Goal: Contribute content

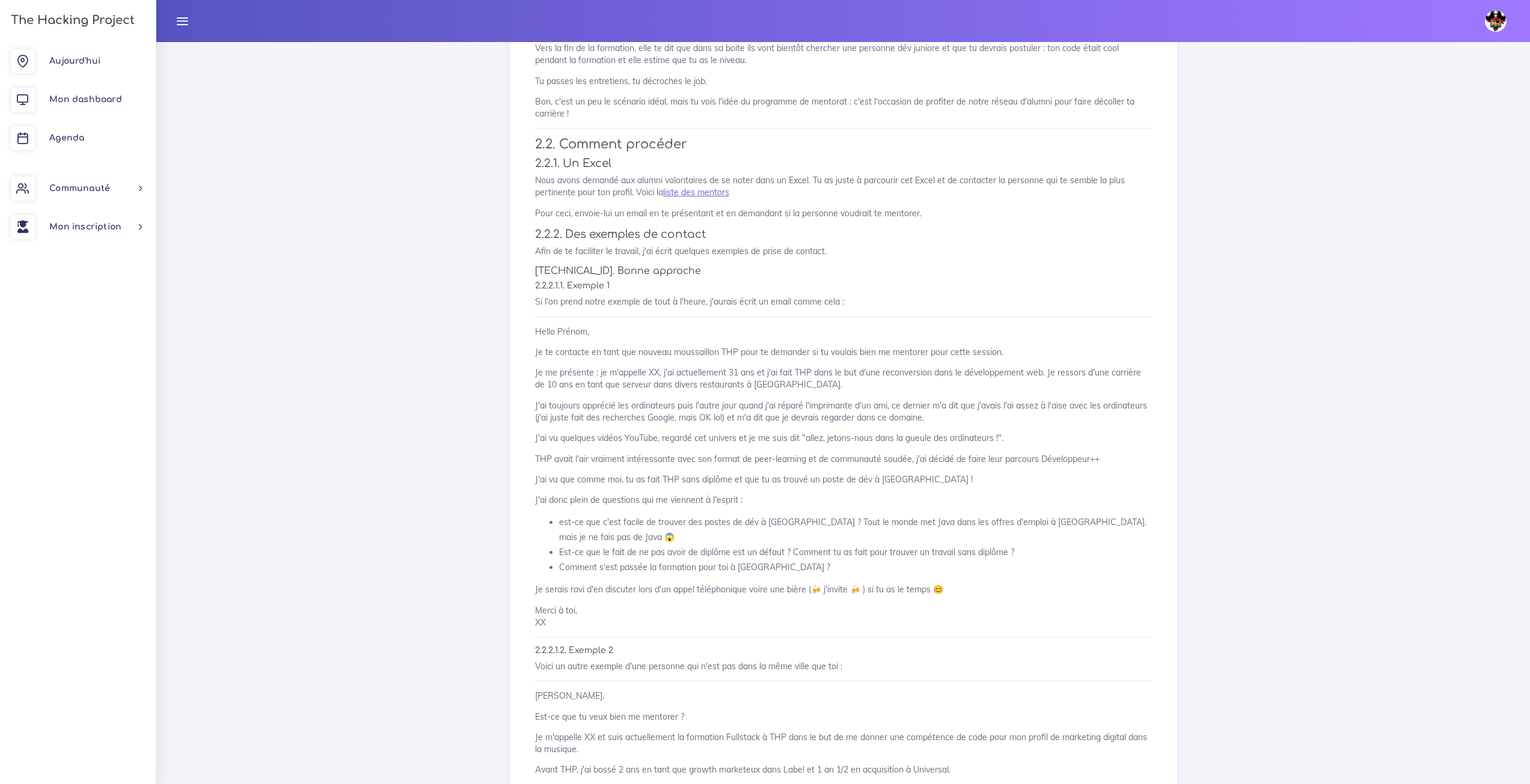
scroll to position [841, 0]
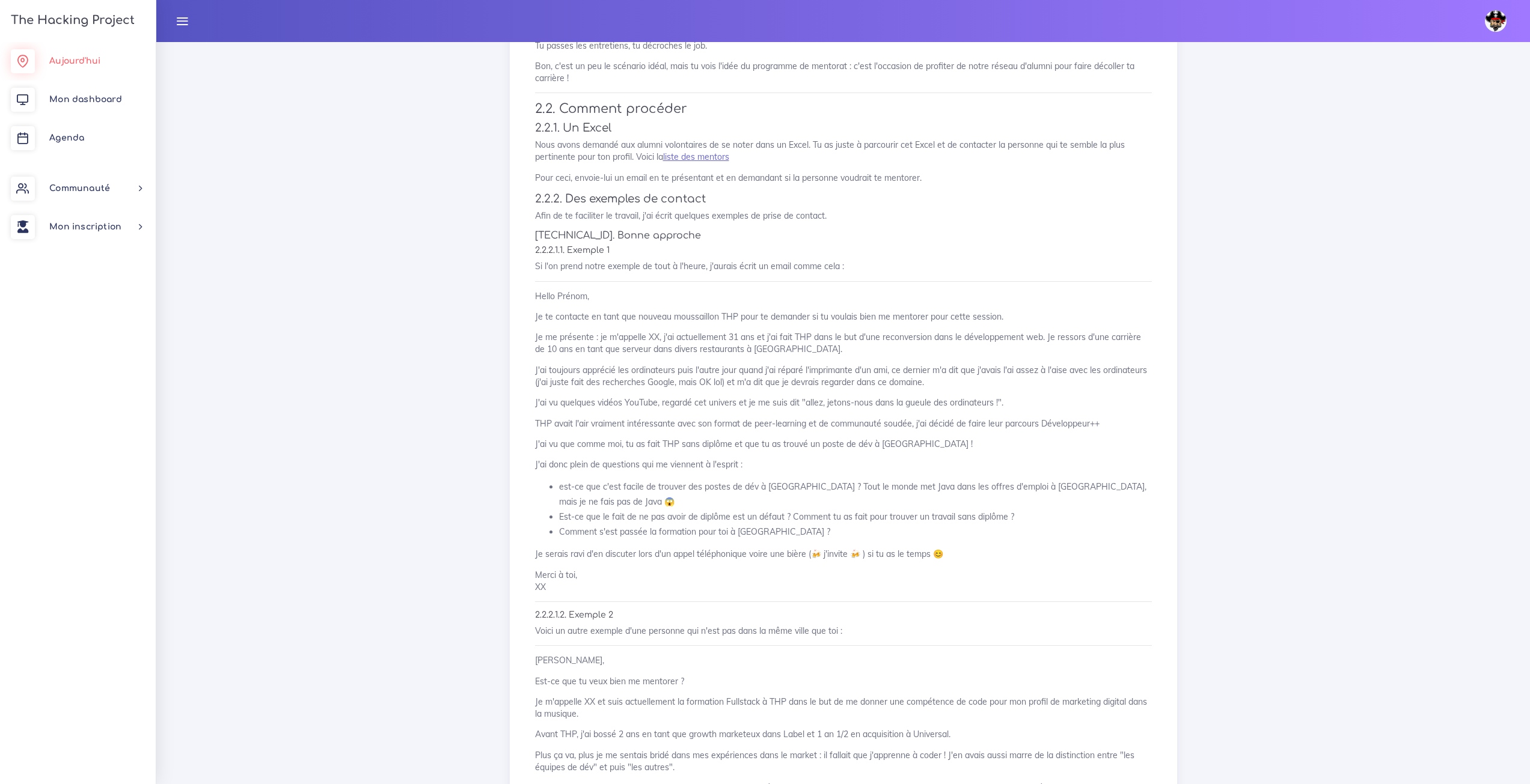
click at [75, 54] on link "Aujourd'hui" at bounding box center [78, 62] width 156 height 39
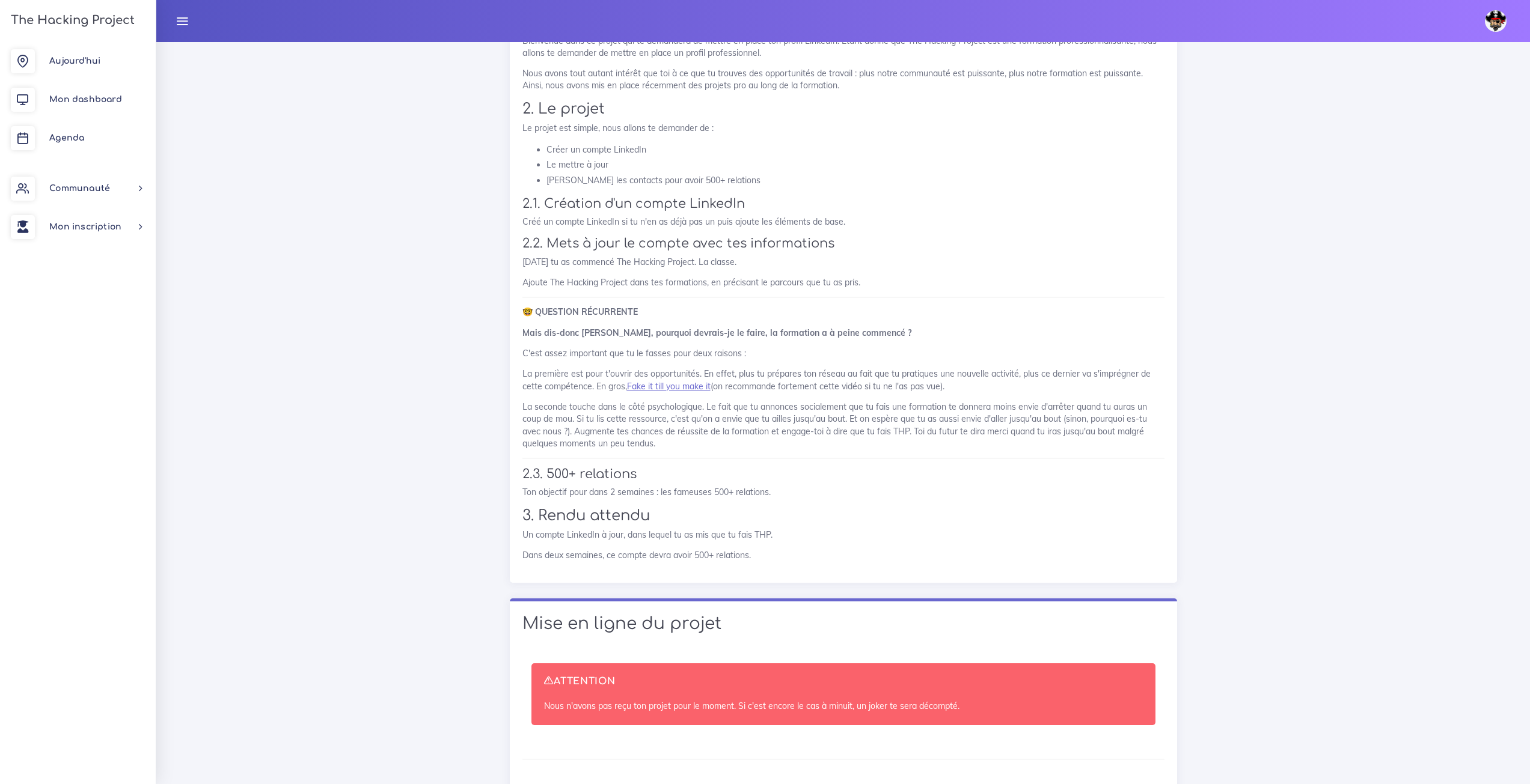
scroll to position [7025, 0]
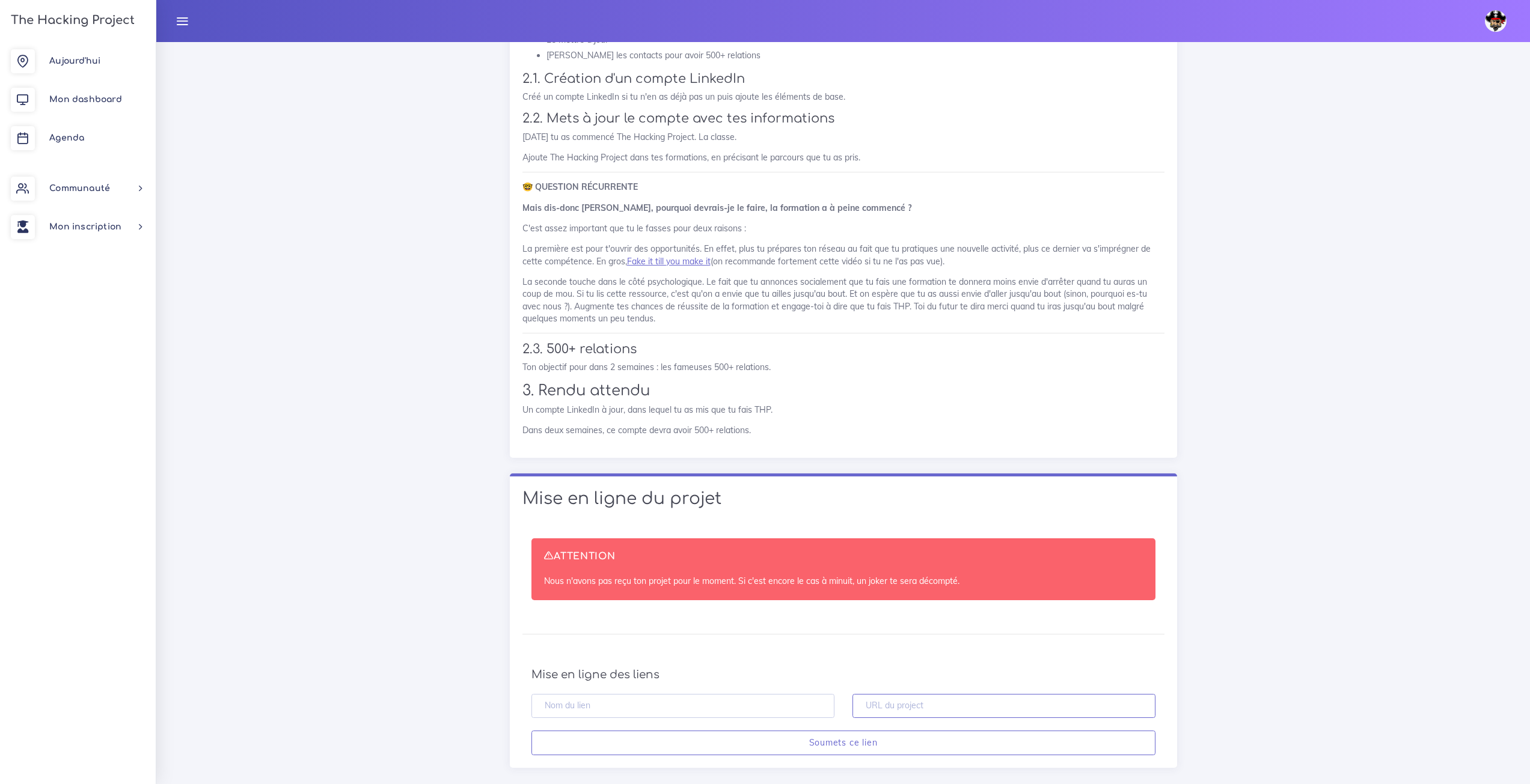
click at [1089, 694] on input "text" at bounding box center [1004, 706] width 303 height 25
paste input "https://github.com/Madzy27-Ys/Project-N-1-Google--Yanis"
type input "https://github.com/Madzy27-Ys/Project-N-1-Google--Yanis"
click at [569, 694] on input "text" at bounding box center [683, 706] width 303 height 25
click at [609, 694] on input "Projet Numéro 1 Yanis Switaj" at bounding box center [683, 706] width 303 height 25
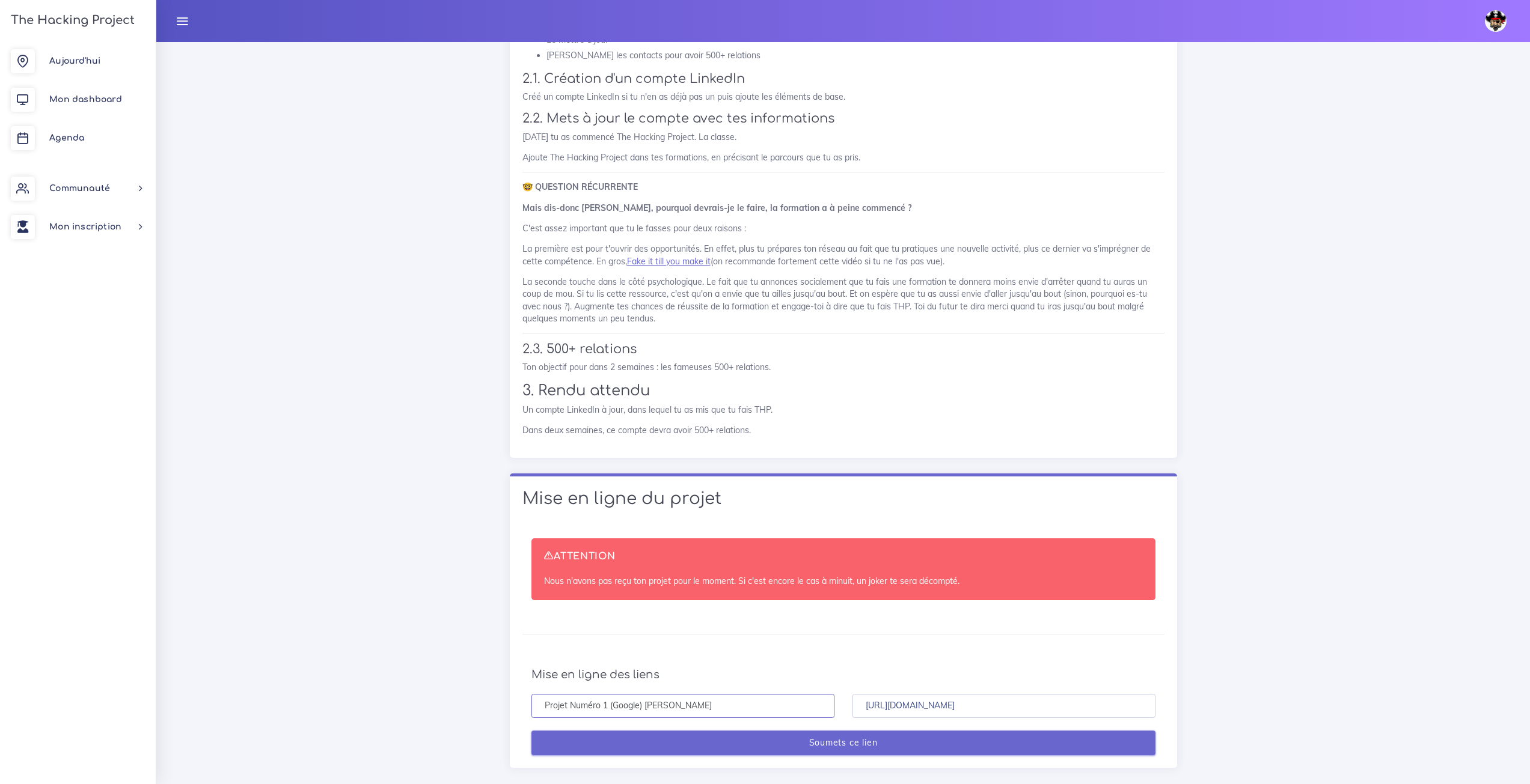
type input "Projet Numéro 1 (Google) [PERSON_NAME]"
click at [943, 731] on input "Soumets ce lien" at bounding box center [843, 743] width 624 height 25
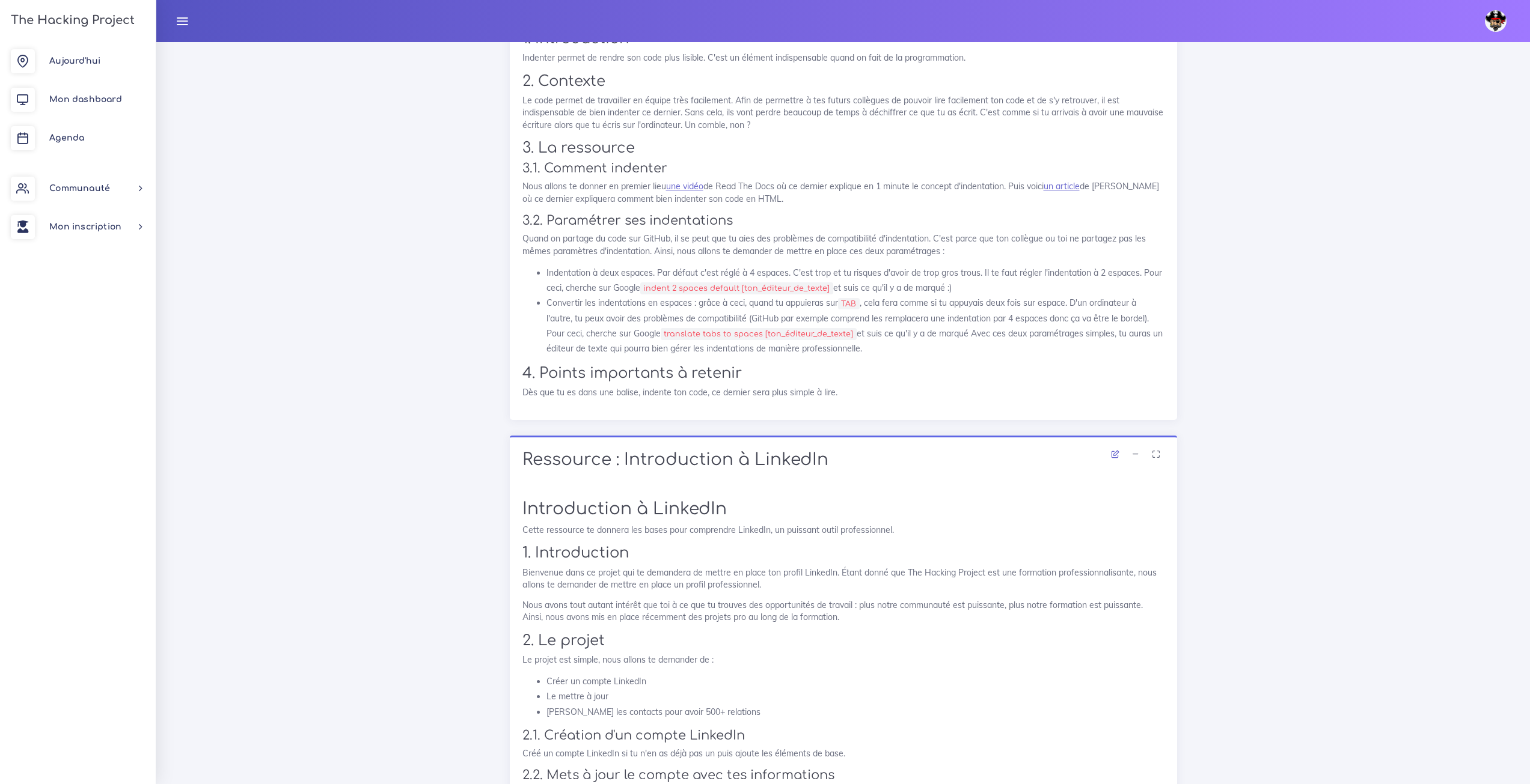
scroll to position [6364, 0]
click at [117, 144] on link "Agenda" at bounding box center [78, 138] width 156 height 39
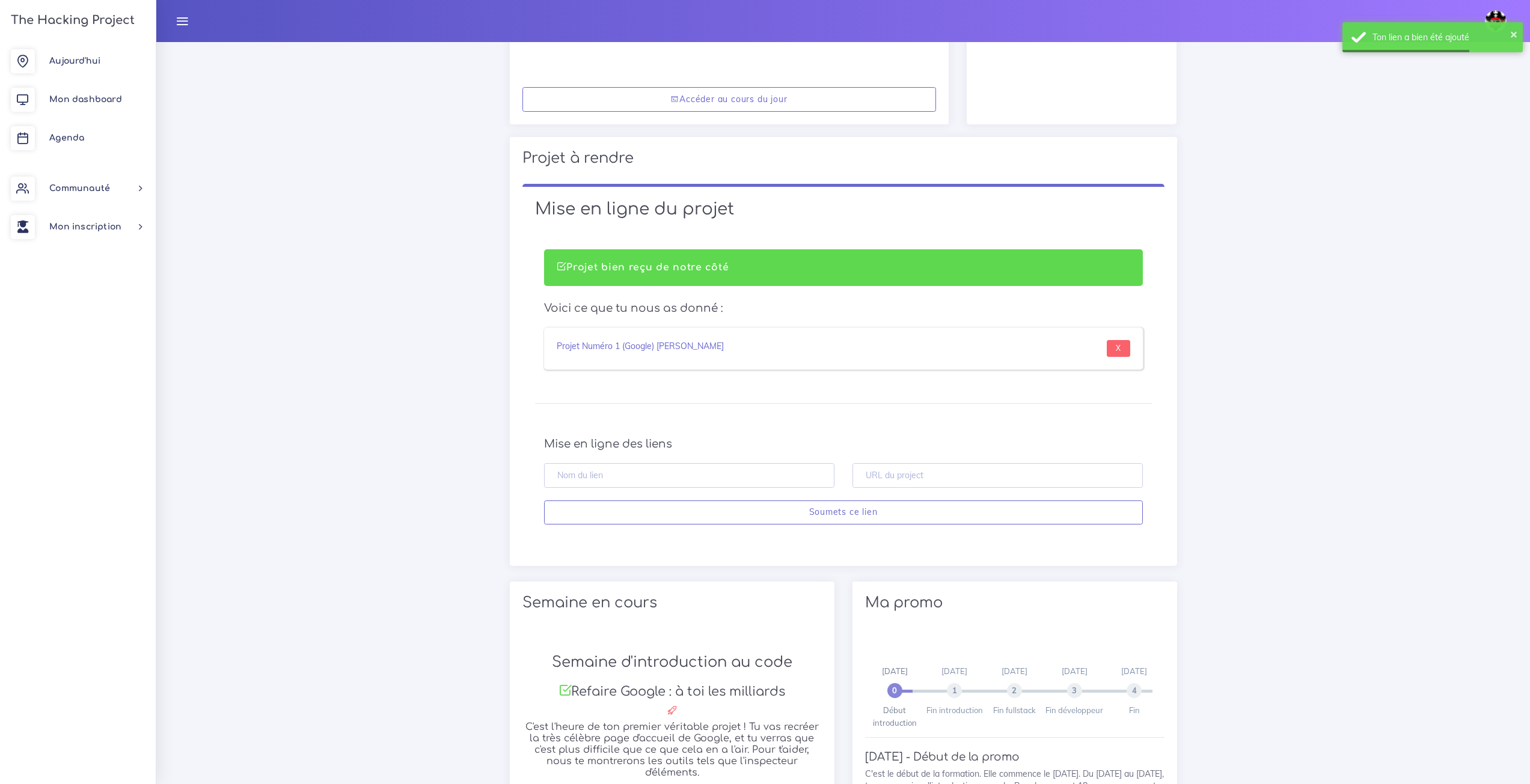
scroll to position [601, 0]
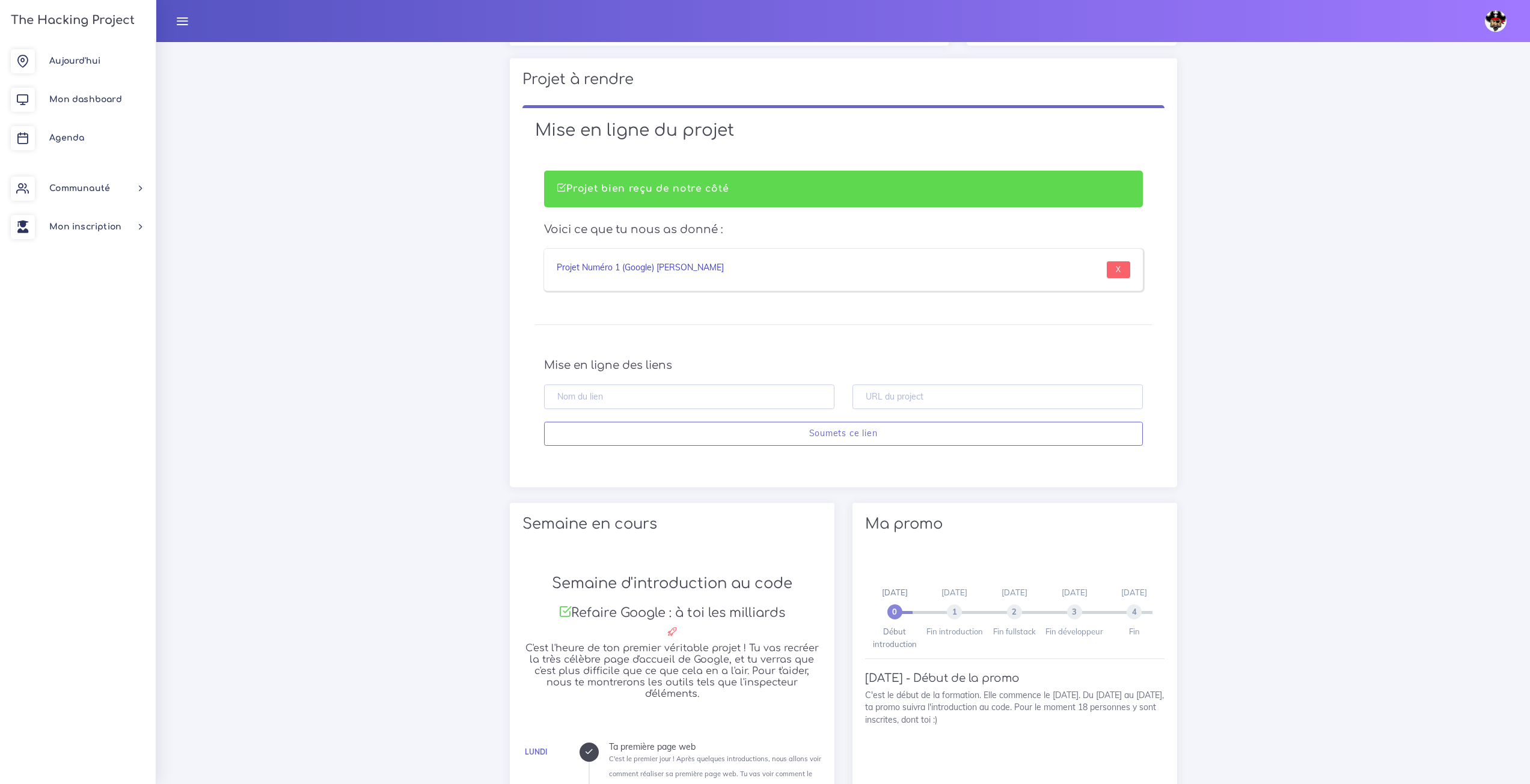
click at [668, 269] on link "Projet Numéro 1 (Google) [PERSON_NAME]" at bounding box center [640, 267] width 167 height 11
